Goal: Task Accomplishment & Management: Manage account settings

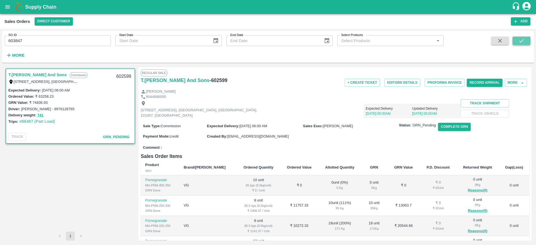
click at [521, 42] on icon "submit" at bounding box center [521, 41] width 6 height 6
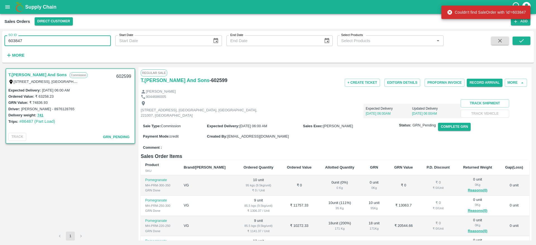
click at [76, 45] on input "603847" at bounding box center [57, 40] width 106 height 11
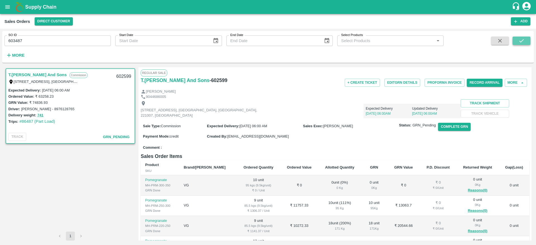
click at [523, 41] on icon "submit" at bounding box center [521, 41] width 6 height 6
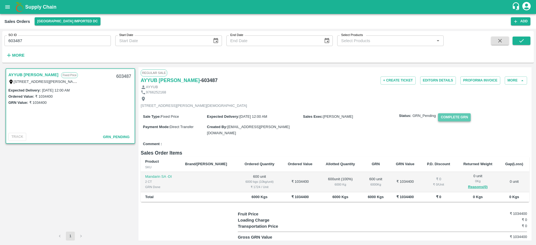
click at [453, 121] on button "Complete GRN" at bounding box center [454, 117] width 33 height 8
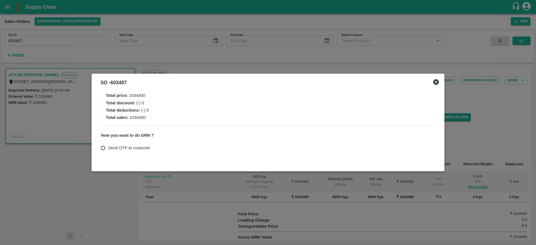
click at [275, 177] on div at bounding box center [268, 122] width 536 height 245
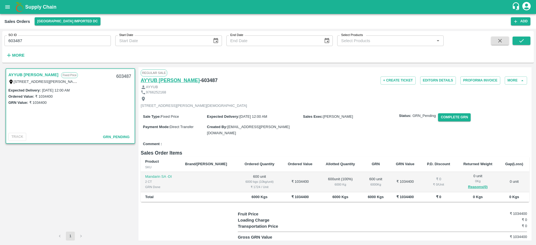
click at [179, 79] on h6 "AYYUB ZAKIR BAGWAN" at bounding box center [170, 80] width 59 height 8
drag, startPoint x: 33, startPoint y: 40, endPoint x: 6, endPoint y: 44, distance: 27.3
click at [6, 44] on input "603487" at bounding box center [57, 40] width 106 height 11
paste input "text"
type input "602599"
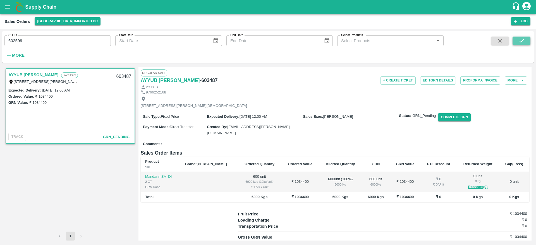
click at [520, 39] on icon "submit" at bounding box center [521, 41] width 6 height 6
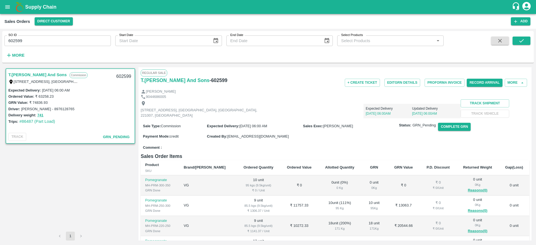
click at [46, 75] on link "T.Kishore Kapoor And Sons" at bounding box center [37, 74] width 58 height 7
click at [515, 40] on button "submit" at bounding box center [521, 41] width 18 height 8
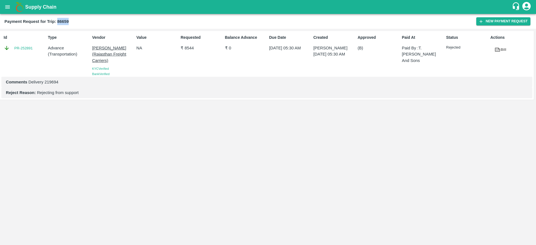
drag, startPoint x: 58, startPoint y: 21, endPoint x: 75, endPoint y: 21, distance: 17.0
click at [75, 21] on div "Payment Request for Trip: 86659" at bounding box center [240, 21] width 472 height 7
copy b "86659"
drag, startPoint x: 29, startPoint y: 52, endPoint x: 39, endPoint y: 49, distance: 9.9
click at [39, 49] on div "Id PR-252891" at bounding box center [23, 54] width 44 height 44
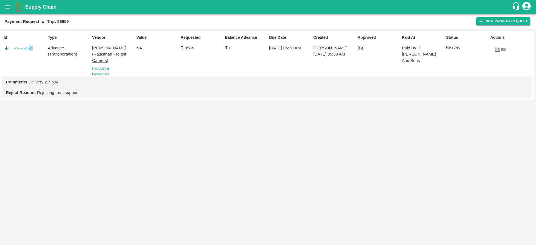
click at [39, 49] on div "PR-252891" at bounding box center [25, 48] width 42 height 6
drag, startPoint x: 39, startPoint y: 49, endPoint x: 11, endPoint y: 50, distance: 27.9
click at [11, 50] on div "PR-252891" at bounding box center [25, 48] width 42 height 6
copy link "PR-252891"
drag, startPoint x: 56, startPoint y: 21, endPoint x: 76, endPoint y: 21, distance: 20.1
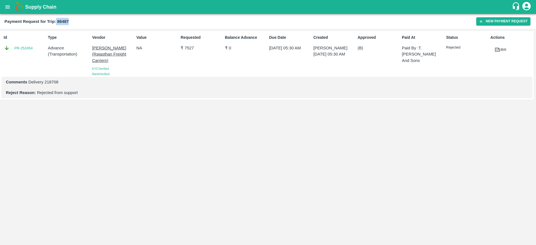
click at [76, 21] on div "Payment Request for Trip: 86487" at bounding box center [240, 21] width 472 height 7
copy b "86487"
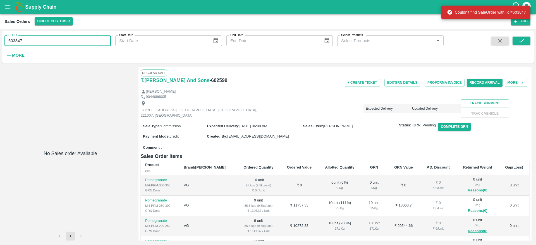
drag, startPoint x: 32, startPoint y: 42, endPoint x: 0, endPoint y: 47, distance: 32.8
click at [0, 47] on div "SO ID 603847 SO ID Start Date Start Date End Date End Date Select Products Sele…" at bounding box center [268, 137] width 536 height 216
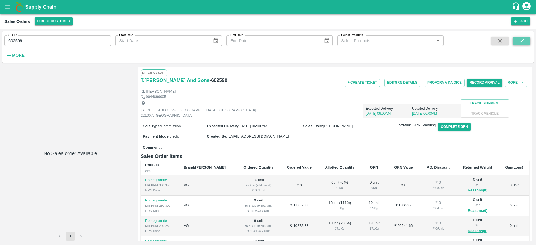
click at [522, 41] on icon "submit" at bounding box center [521, 41] width 6 height 6
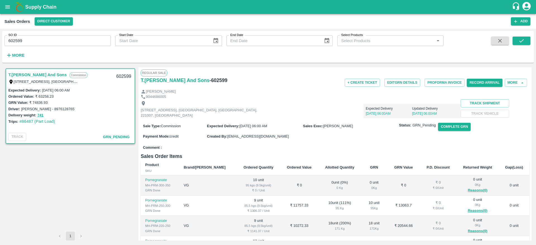
click at [40, 73] on link "T.[PERSON_NAME] And Sons" at bounding box center [37, 74] width 58 height 7
click at [400, 83] on button "Edit GRN Details" at bounding box center [402, 83] width 36 height 8
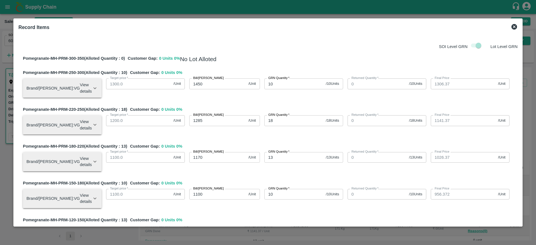
click at [511, 27] on icon at bounding box center [514, 26] width 7 height 7
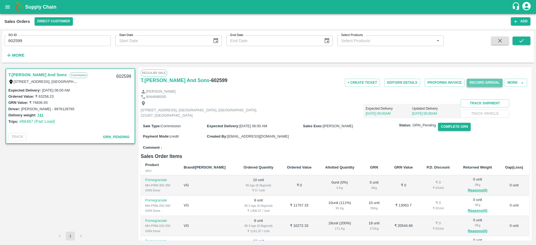
click at [485, 80] on button "Record Arrival" at bounding box center [484, 83] width 36 height 8
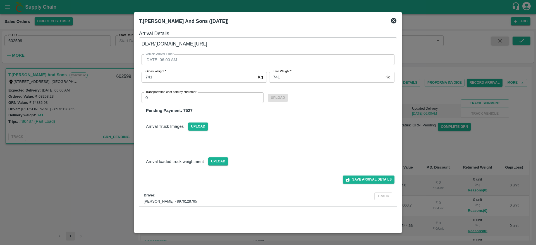
drag, startPoint x: 165, startPoint y: 43, endPoint x: 186, endPoint y: 42, distance: 21.2
click at [186, 42] on div "Vehicle Arrival Time   * 21/08/2025 06:00 AM Vehicle Arrival Time Gross Weight …" at bounding box center [261, 77] width 266 height 73
click at [391, 17] on icon at bounding box center [393, 20] width 7 height 7
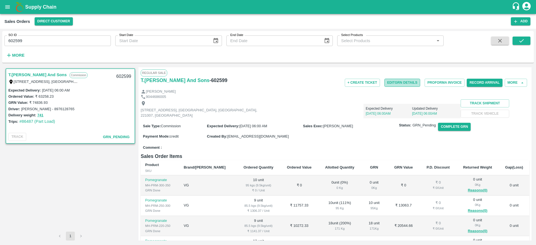
click at [412, 84] on button "Edit GRN Details" at bounding box center [402, 83] width 36 height 8
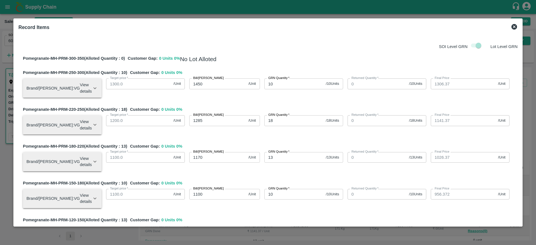
click at [514, 27] on icon at bounding box center [514, 27] width 6 height 6
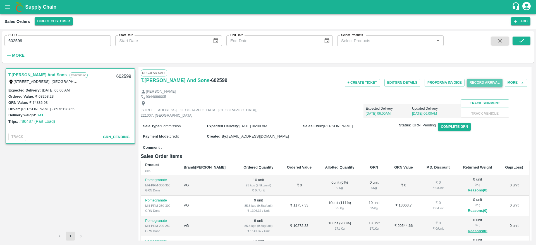
click at [477, 86] on button "Record Arrival" at bounding box center [484, 83] width 36 height 8
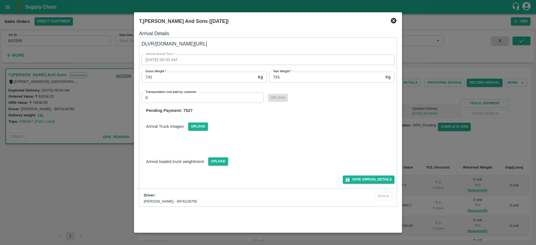
click at [451, 63] on div at bounding box center [268, 122] width 536 height 245
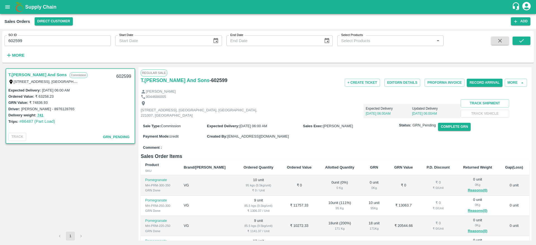
click at [75, 39] on input "602599" at bounding box center [57, 40] width 106 height 11
type input "603487"
click at [521, 38] on icon "submit" at bounding box center [521, 41] width 6 height 6
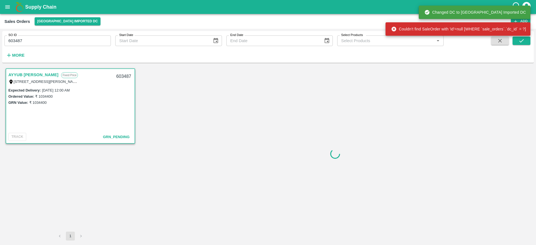
click at [45, 74] on link "AYYUB [PERSON_NAME]" at bounding box center [33, 74] width 50 height 7
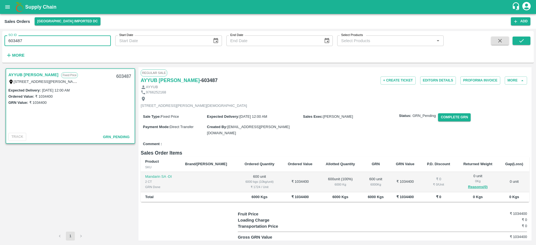
drag, startPoint x: 30, startPoint y: 41, endPoint x: 0, endPoint y: 45, distance: 30.0
click at [0, 45] on div "SO ID 603487 SO ID Start Date Start Date End Date End Date Select Products Sele…" at bounding box center [268, 137] width 536 height 216
click at [62, 157] on div "AYYUB ZAKIR BAGWAN Fixed Price 199 Ganj peth Bhagwan building opp.makka masjid …" at bounding box center [70, 149] width 132 height 164
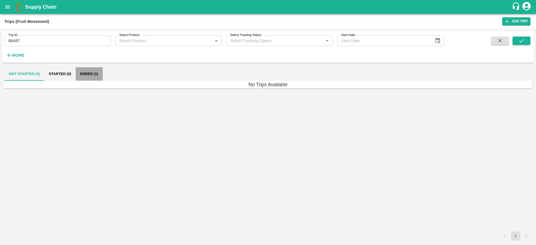
click at [87, 70] on button "Ended (1)" at bounding box center [89, 73] width 27 height 13
click at [49, 77] on button "Started (1)" at bounding box center [59, 73] width 31 height 13
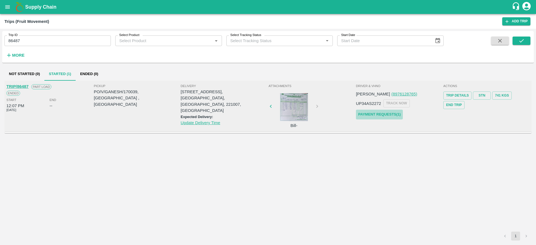
click at [392, 113] on link "Payment Requests( 1 )" at bounding box center [379, 115] width 47 height 10
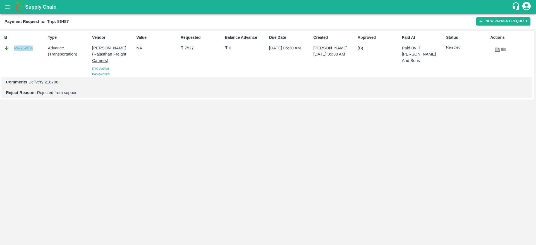
drag, startPoint x: 35, startPoint y: 40, endPoint x: 35, endPoint y: 52, distance: 12.8
click at [35, 52] on div "Id PR-252454" at bounding box center [23, 54] width 44 height 44
copy div "PR-252454"
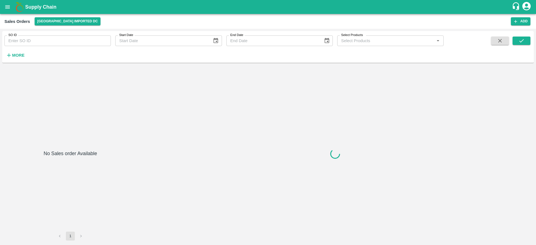
type input "590799"
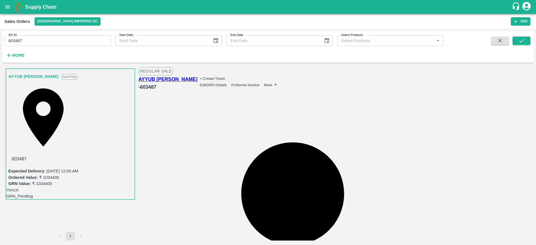
click at [227, 83] on button "Edit GRN Details" at bounding box center [212, 85] width 27 height 4
